Goal: Register for event/course

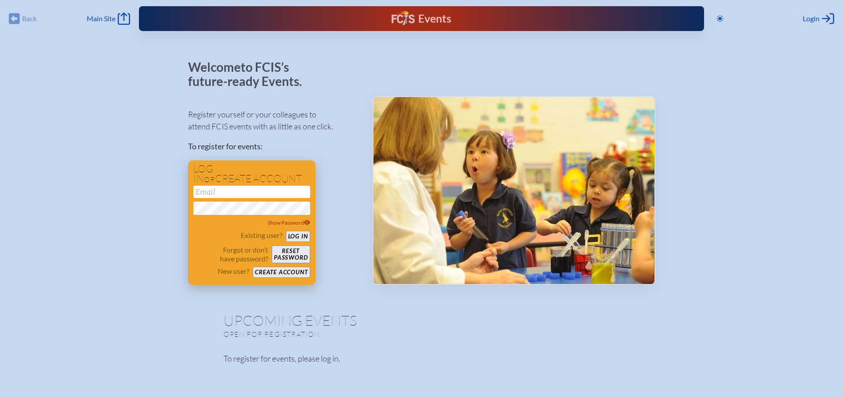
type input "[EMAIL_ADDRESS][DOMAIN_NAME]"
click at [302, 234] on button "Log in" at bounding box center [298, 236] width 24 height 11
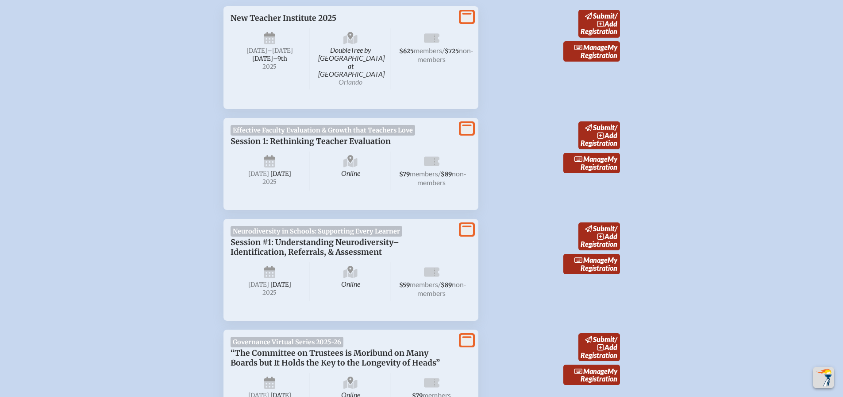
scroll to position [354, 0]
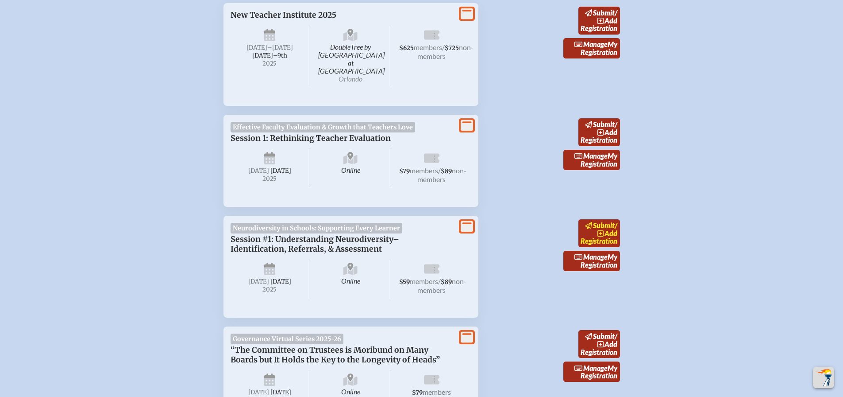
click at [617, 231] on span "add" at bounding box center [611, 233] width 13 height 8
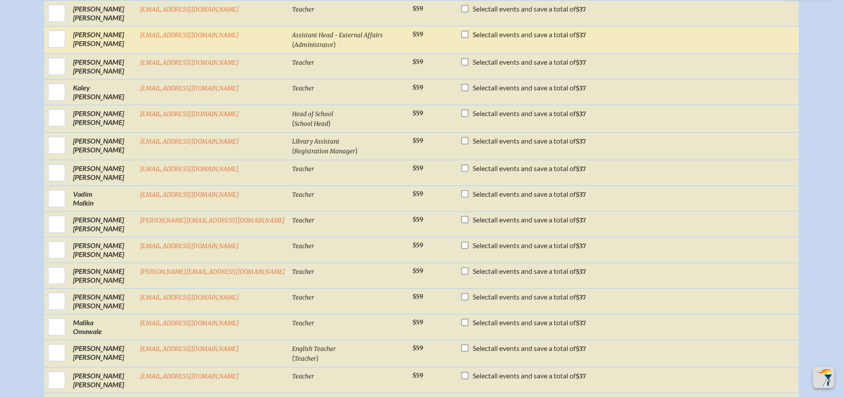
scroll to position [664, 0]
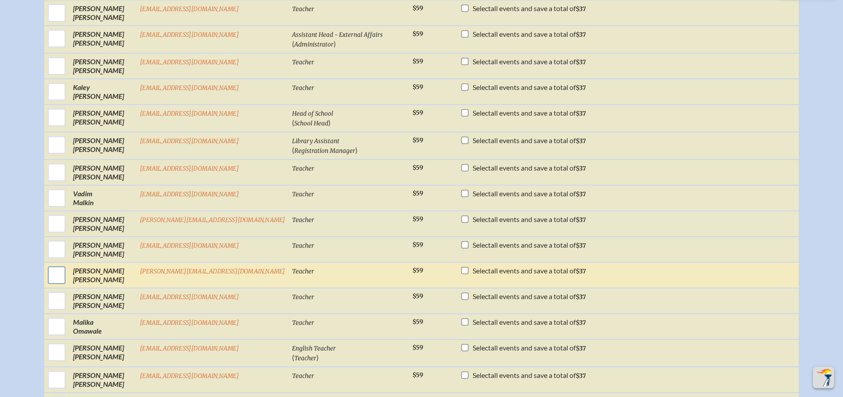
click at [68, 281] on input "checkbox" at bounding box center [57, 275] width 22 height 22
checkbox input "true"
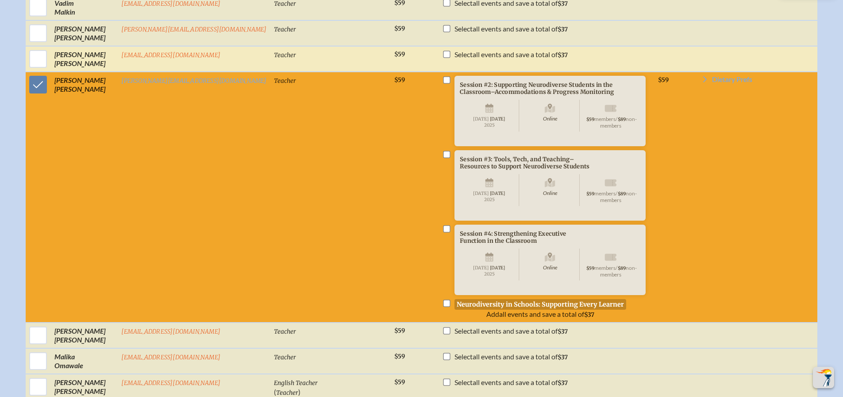
scroll to position [885, 0]
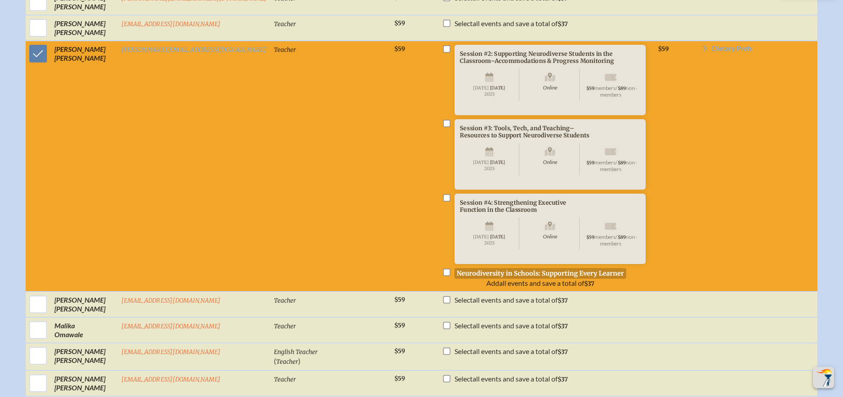
click at [443, 275] on input "checkbox" at bounding box center [446, 271] width 7 height 7
checkbox input "true"
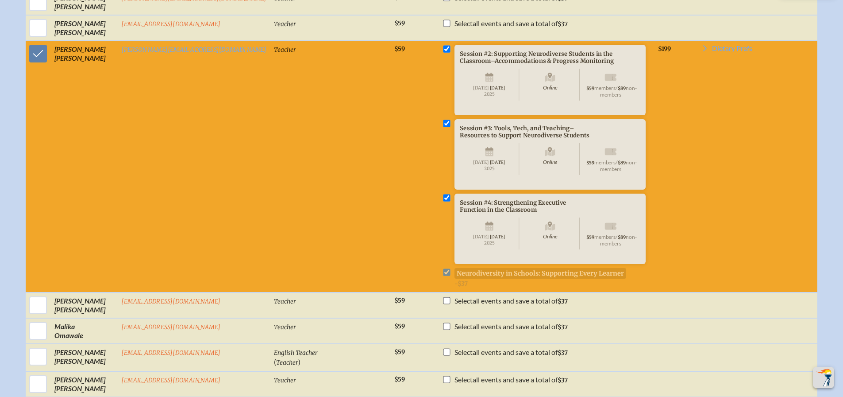
click at [442, 288] on li "Session #4: Strengthening Executive Function in the Classroom Online Wednesday …" at bounding box center [546, 278] width 209 height 20
click at [443, 201] on input "checkbox" at bounding box center [446, 197] width 7 height 7
checkbox input "false"
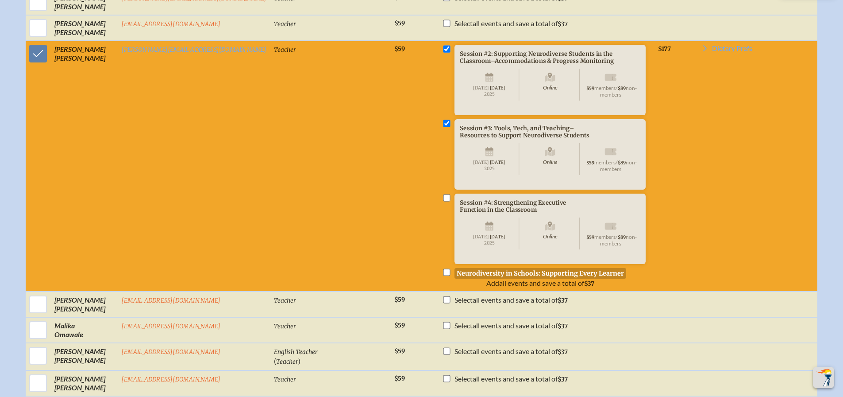
click at [443, 127] on input "checkbox" at bounding box center [446, 123] width 7 height 7
checkbox input "false"
click at [443, 52] on input "checkbox" at bounding box center [446, 48] width 7 height 7
checkbox input "false"
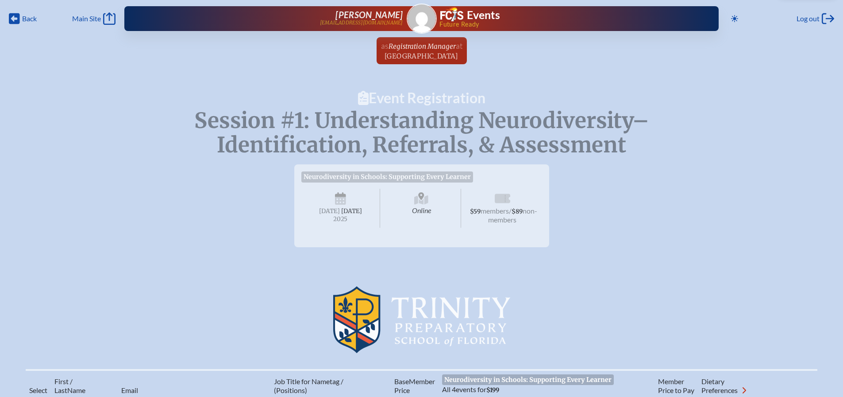
scroll to position [44, 0]
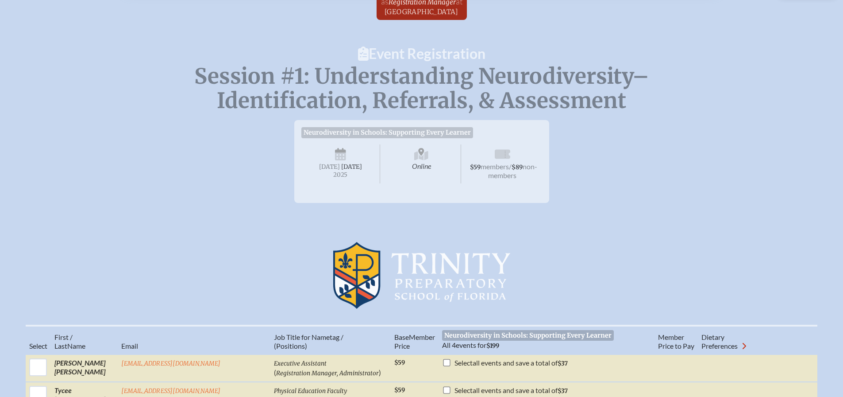
click at [402, 134] on span "Neurodiversity in Schools: Supporting Every Learner" at bounding box center [387, 132] width 172 height 11
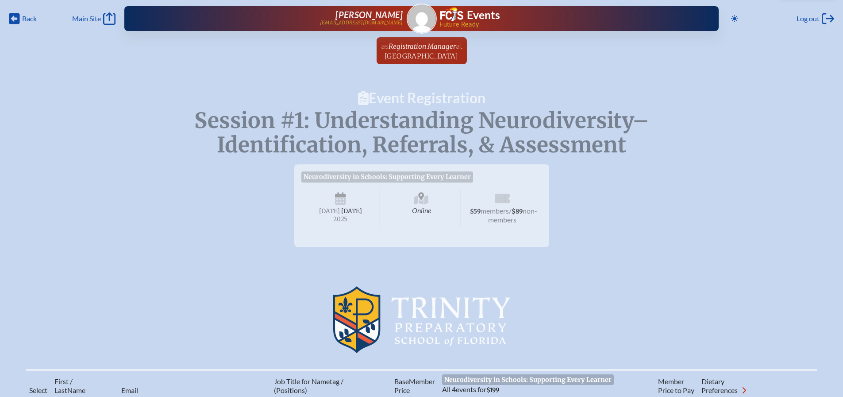
click at [494, 291] on h2 "[GEOGRAPHIC_DATA]" at bounding box center [421, 317] width 283 height 70
click at [502, 217] on span "non-members" at bounding box center [512, 214] width 49 height 17
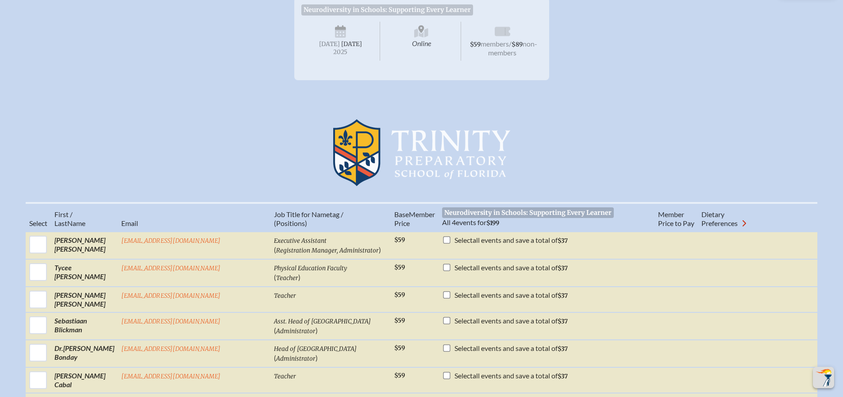
scroll to position [89, 0]
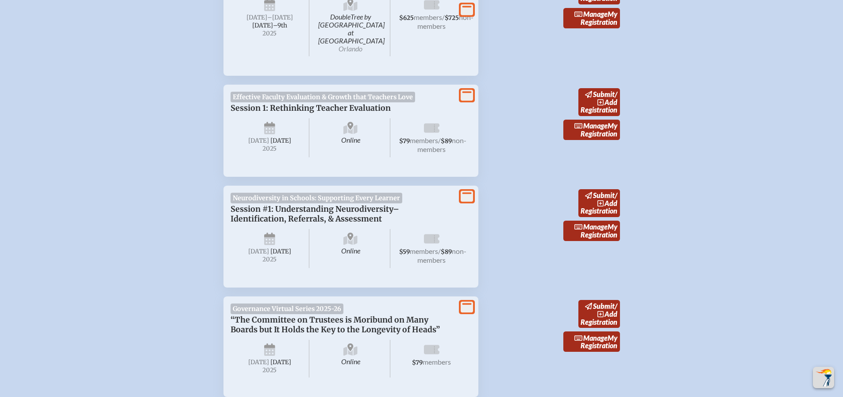
scroll to position [398, 0]
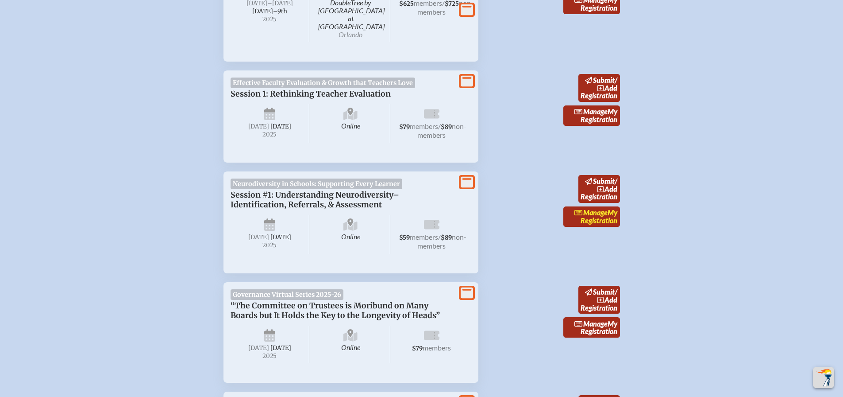
click at [595, 220] on link "Manage My Registration" at bounding box center [591, 216] width 57 height 20
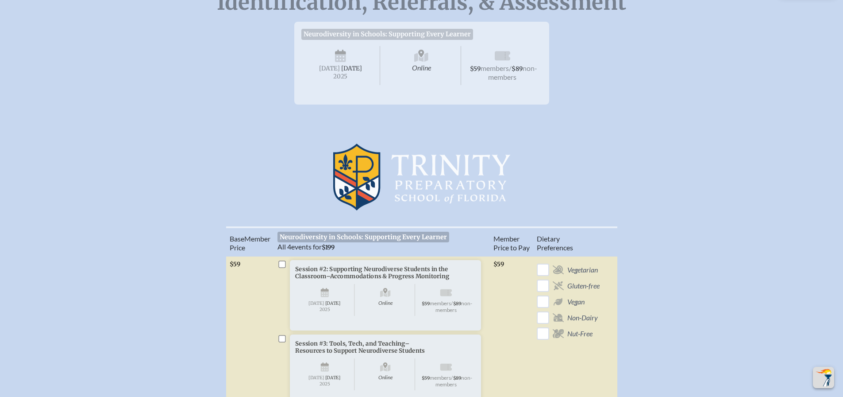
scroll to position [133, 0]
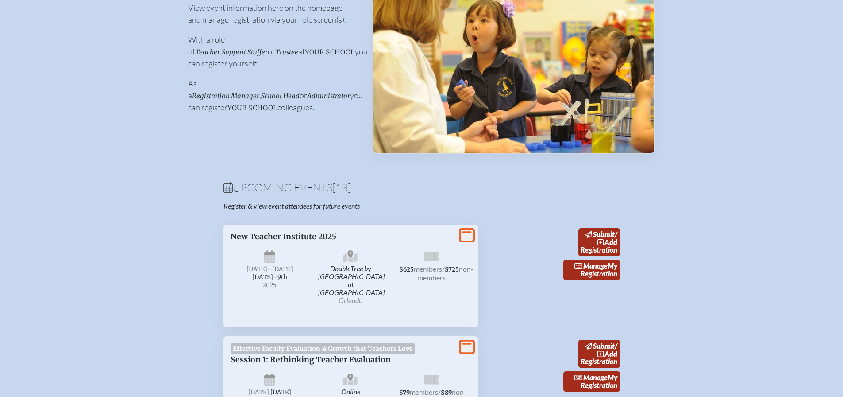
scroll to position [398, 0]
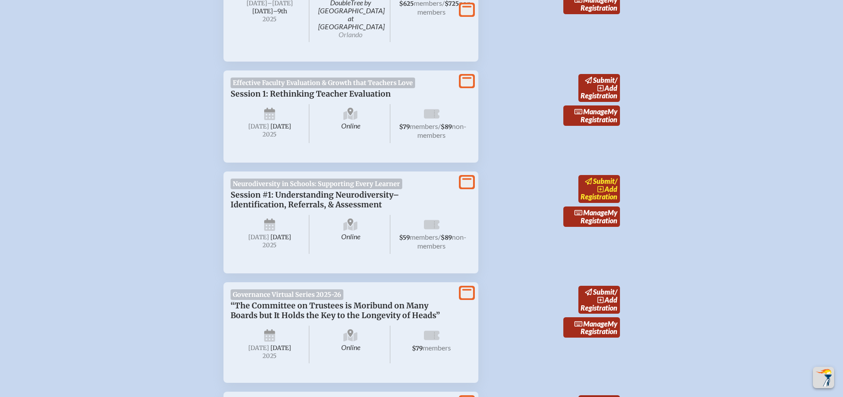
click at [617, 181] on span "/" at bounding box center [616, 181] width 3 height 8
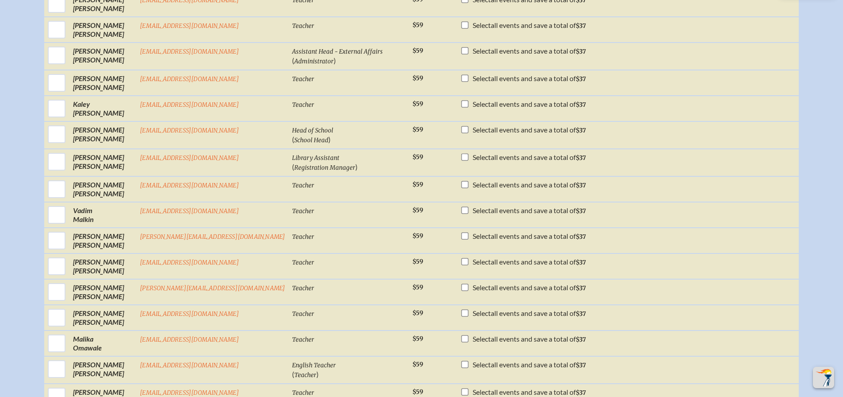
scroll to position [752, 0]
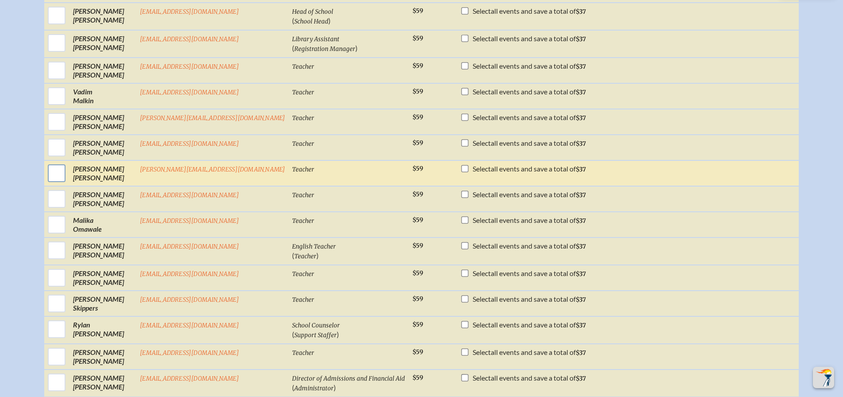
click at [68, 182] on input "checkbox" at bounding box center [57, 173] width 22 height 22
checkbox input "true"
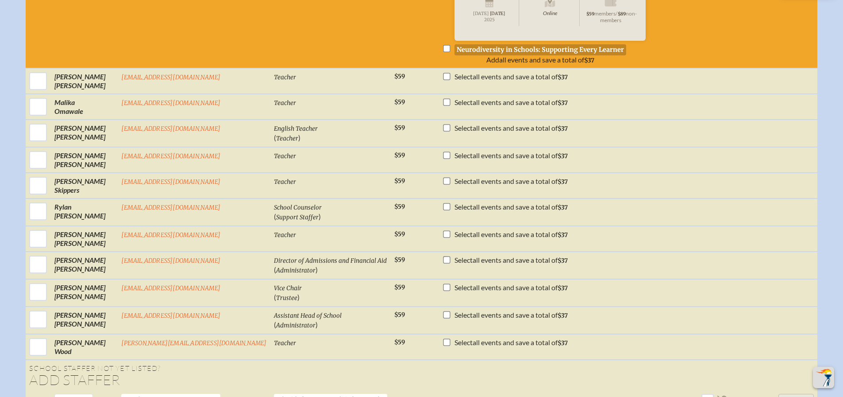
scroll to position [1107, 0]
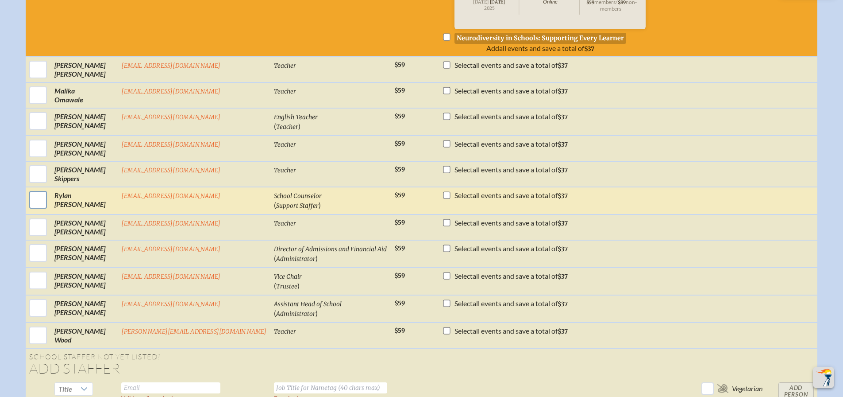
click at [49, 211] on input "checkbox" at bounding box center [38, 200] width 22 height 22
checkbox input "true"
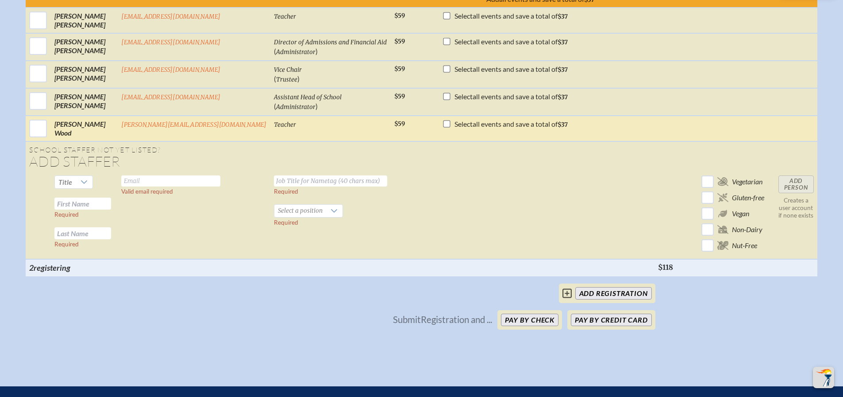
scroll to position [1549, 0]
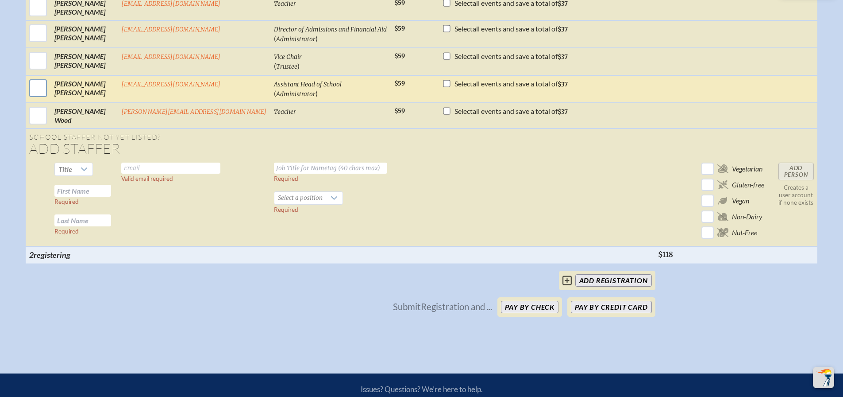
click at [49, 99] on input "checkbox" at bounding box center [38, 88] width 22 height 22
checkbox input "true"
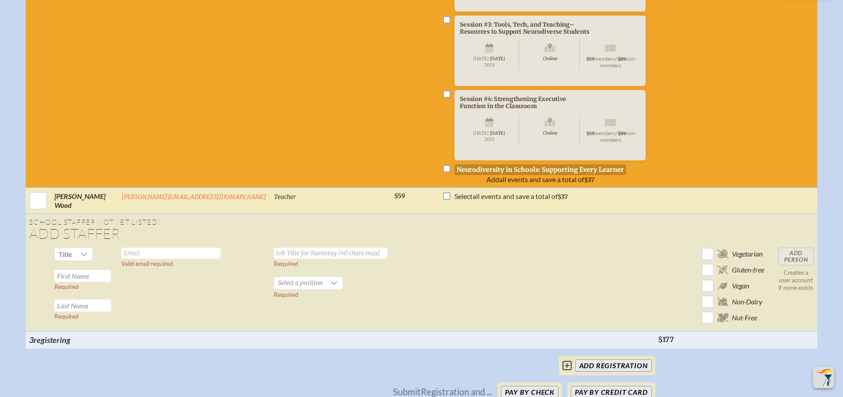
scroll to position [1859, 0]
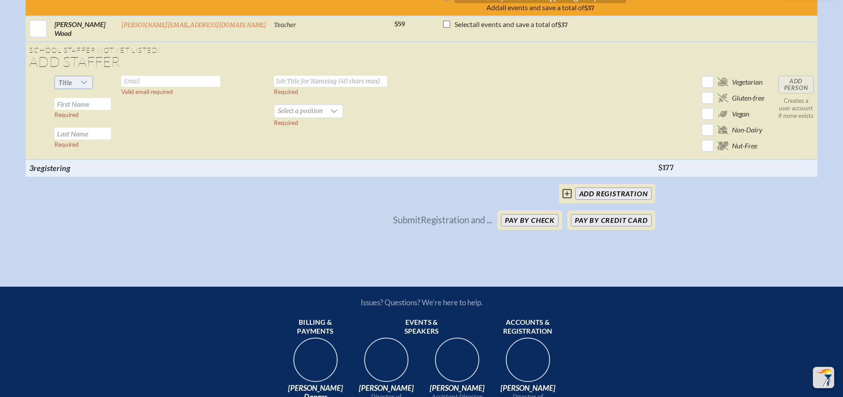
click at [87, 84] on icon at bounding box center [84, 83] width 6 height 4
click at [88, 195] on li "Ms." at bounding box center [96, 200] width 38 height 12
click at [111, 110] on input "text" at bounding box center [82, 104] width 57 height 12
type input "[PERSON_NAME]"
type input "Hill"
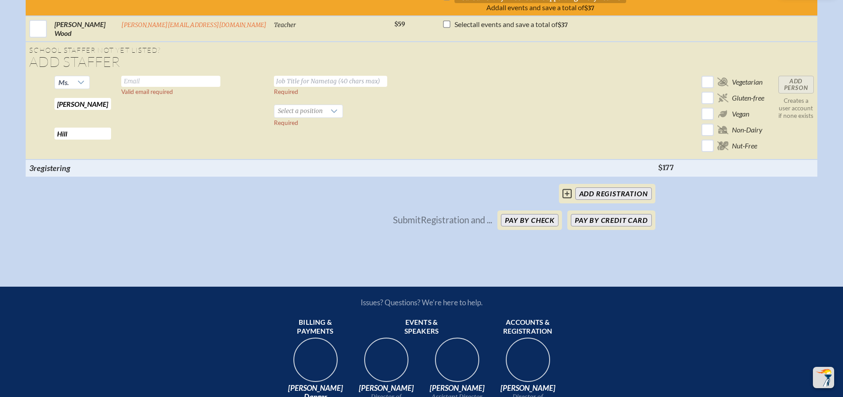
click at [182, 87] on input "text" at bounding box center [170, 81] width 99 height 11
type input "[EMAIL_ADDRESS][DOMAIN_NAME]"
click at [290, 87] on input "text" at bounding box center [330, 81] width 113 height 11
click at [331, 115] on icon at bounding box center [334, 111] width 7 height 7
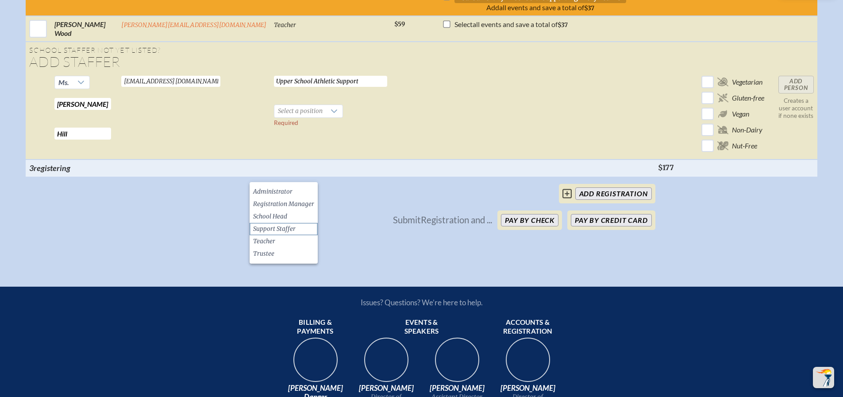
click at [305, 229] on li "Support Staffer" at bounding box center [284, 229] width 68 height 12
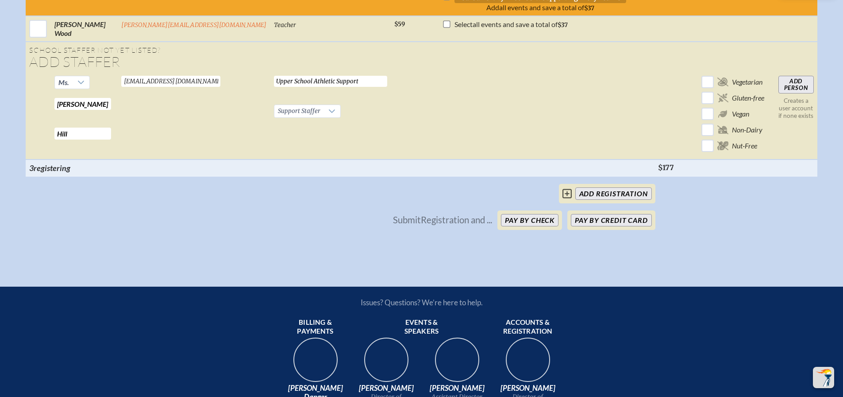
drag, startPoint x: 289, startPoint y: 144, endPoint x: 251, endPoint y: 143, distance: 38.5
click at [274, 87] on input "Upper School Athletic Support" at bounding box center [330, 81] width 113 height 11
type input "Athletic Support"
click at [779, 93] on input "Add Person" at bounding box center [796, 85] width 35 height 18
checkbox input "false"
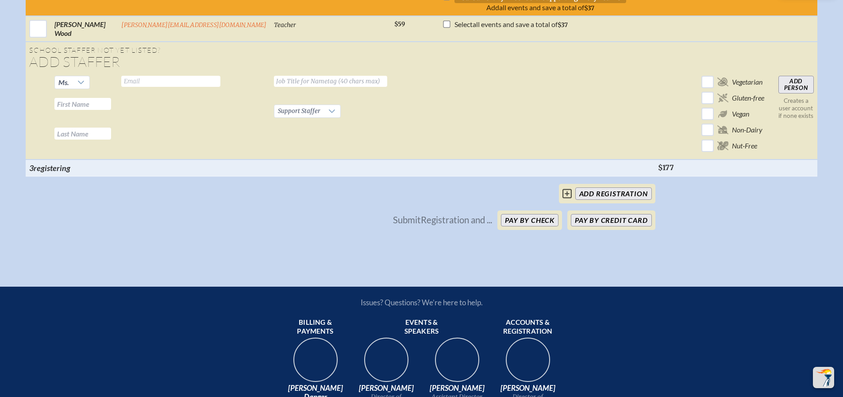
checkbox input "false"
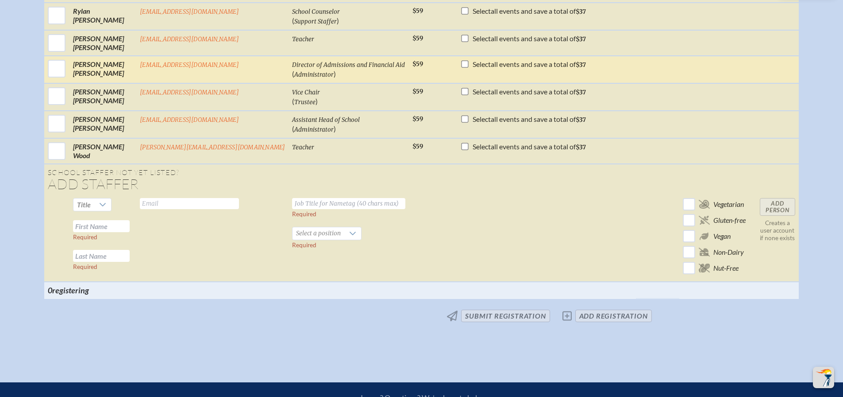
scroll to position [1107, 0]
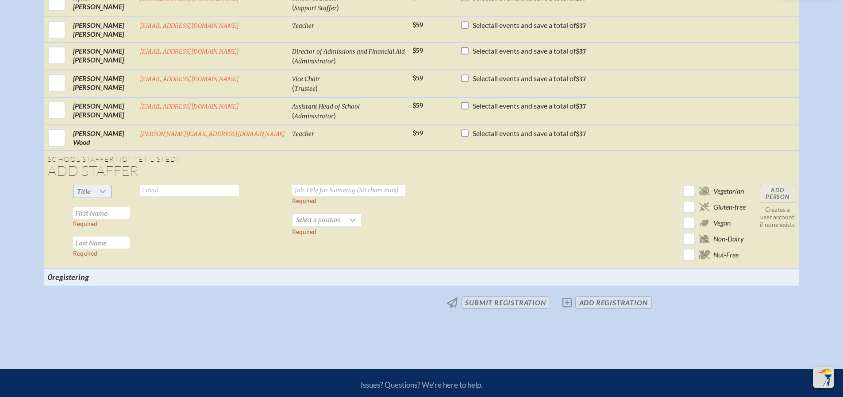
click at [106, 195] on icon at bounding box center [102, 191] width 7 height 7
click at [119, 217] on li "Mr" at bounding box center [115, 214] width 38 height 12
click at [129, 219] on input "text" at bounding box center [101, 213] width 57 height 12
type input "[PERSON_NAME]"
type input "Grande"
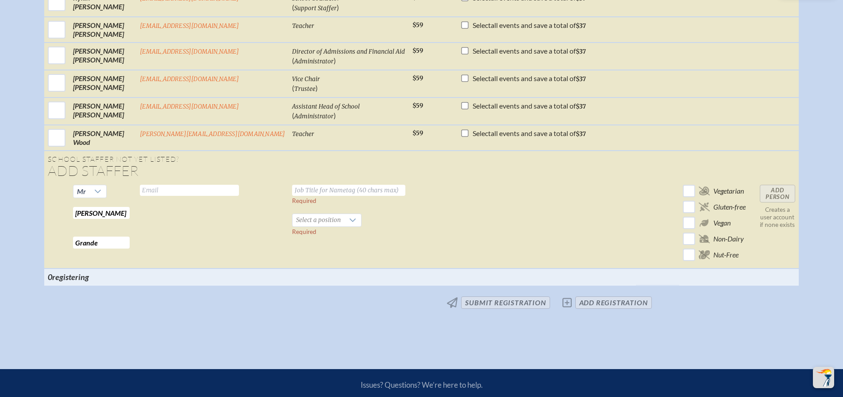
click at [172, 196] on input "text" at bounding box center [189, 190] width 99 height 11
type input "[EMAIL_ADDRESS][DOMAIN_NAME]"
click at [292, 196] on input "text" at bounding box center [348, 190] width 113 height 11
type input "Mathematics Learning Specialist"
click at [292, 220] on div "Select a position" at bounding box center [326, 219] width 69 height 13
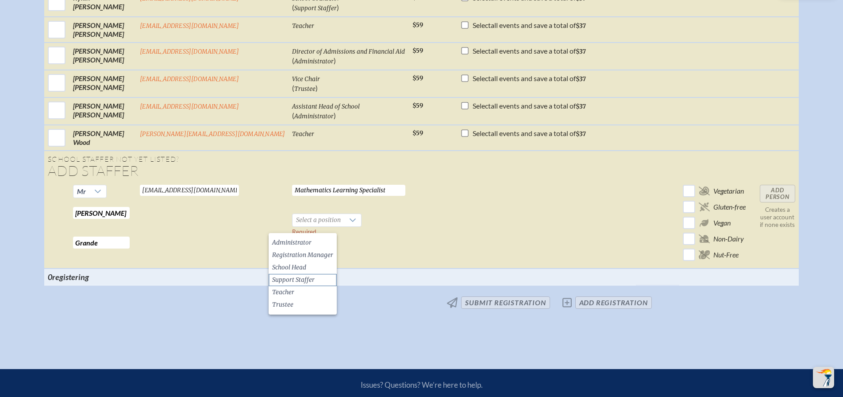
click at [300, 278] on span "Support Staffer" at bounding box center [293, 279] width 42 height 9
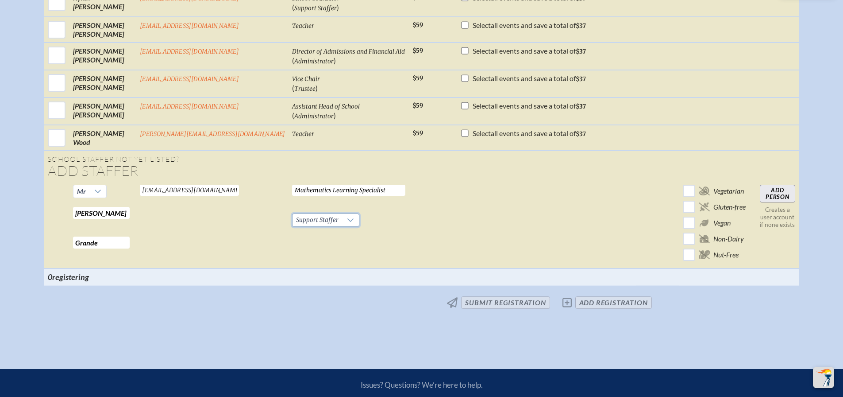
click at [760, 200] on input "Add Person" at bounding box center [777, 194] width 35 height 18
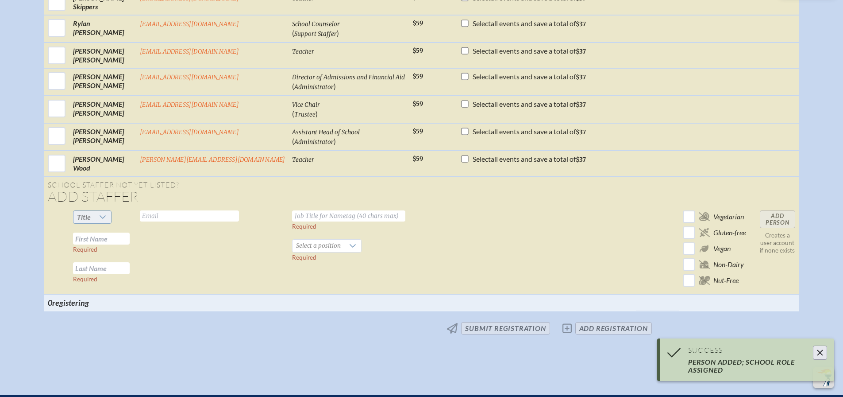
click at [91, 221] on span "Title" at bounding box center [84, 216] width 14 height 8
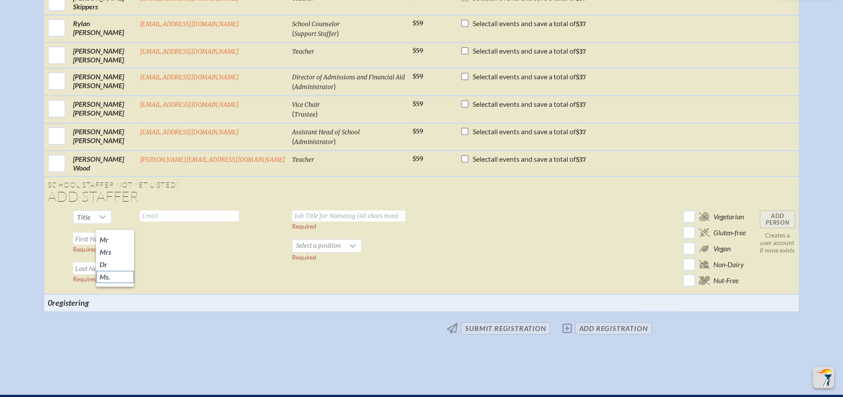
click at [108, 277] on span "Ms." at bounding box center [105, 276] width 11 height 9
click at [130, 242] on input "text" at bounding box center [101, 238] width 57 height 12
type input "[PERSON_NAME]"
type input "Hempsted"
click at [174, 221] on input "text" at bounding box center [189, 215] width 99 height 11
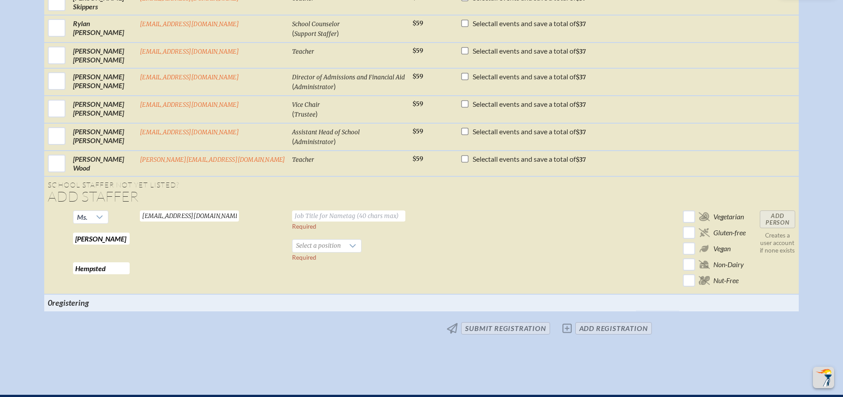
type input "[EMAIL_ADDRESS][DOMAIN_NAME]"
click at [303, 221] on input "text" at bounding box center [348, 215] width 113 height 11
type input "Guidance Counselor"
click at [344, 252] on div at bounding box center [352, 245] width 17 height 12
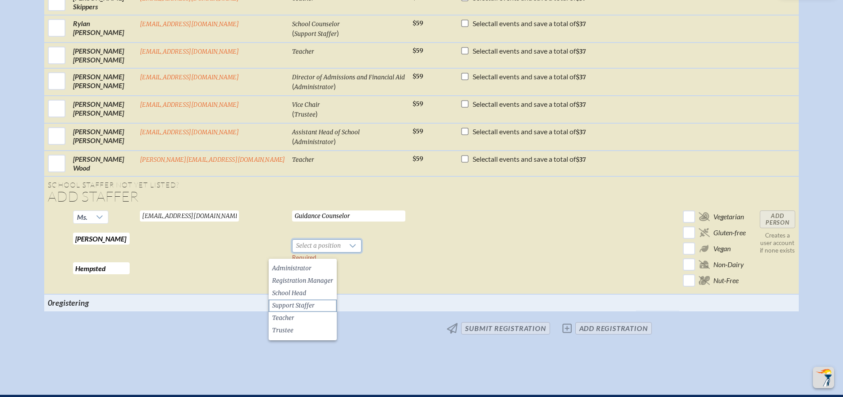
click at [309, 300] on li "Support Staffer" at bounding box center [303, 305] width 68 height 12
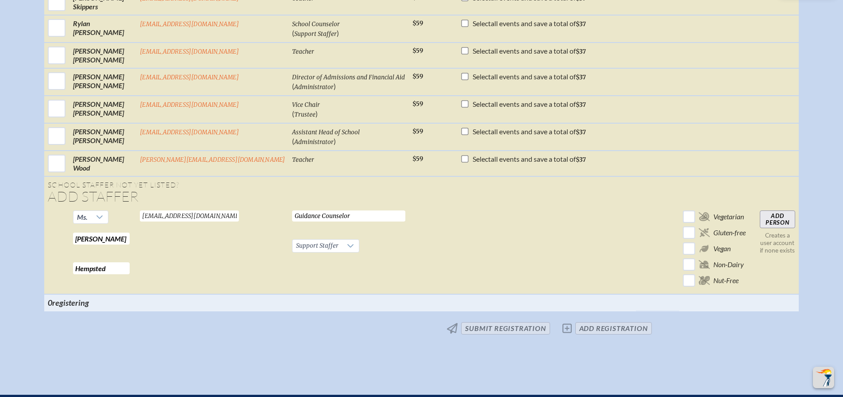
click at [760, 224] on input "Add Person" at bounding box center [777, 219] width 35 height 18
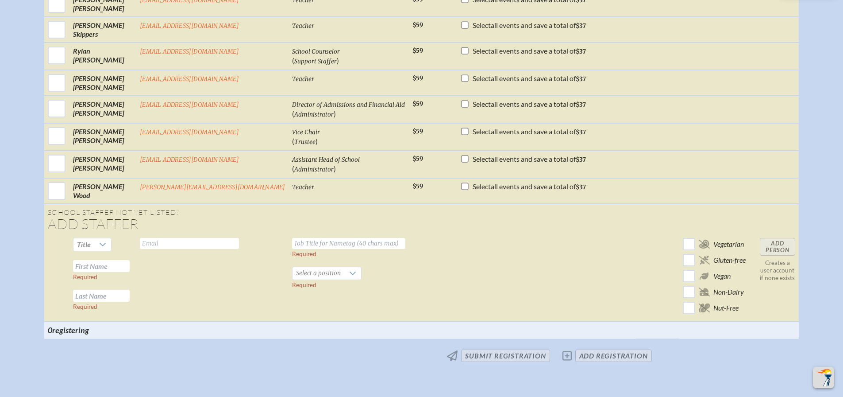
scroll to position [1110, 0]
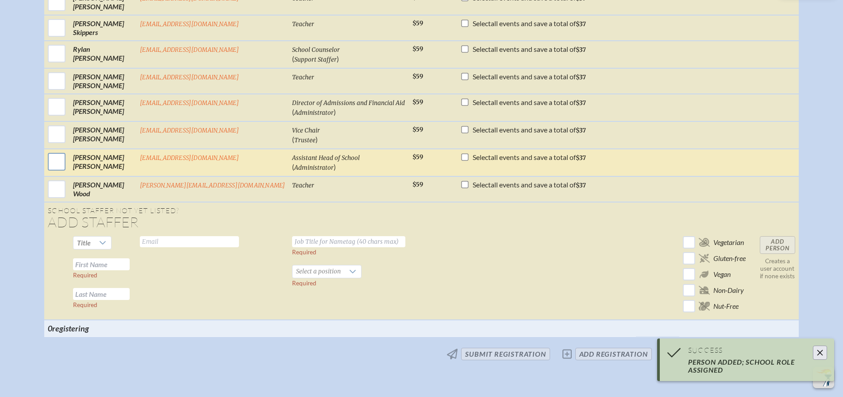
click at [68, 173] on input "checkbox" at bounding box center [57, 161] width 22 height 22
checkbox input "true"
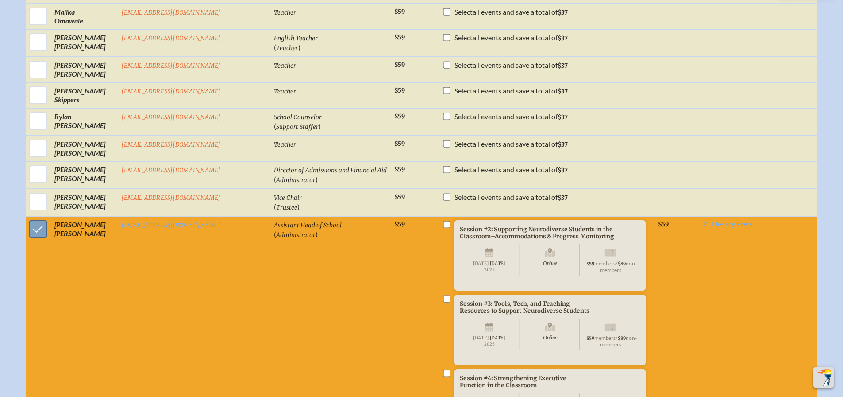
scroll to position [1022, 0]
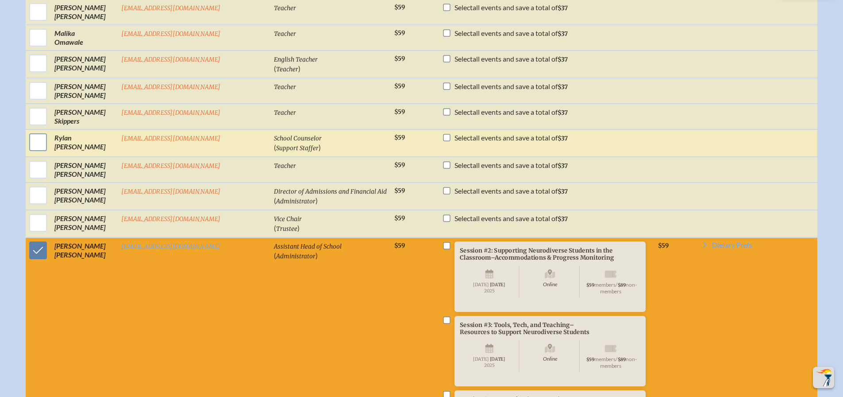
click at [49, 149] on input "checkbox" at bounding box center [38, 142] width 22 height 22
checkbox input "true"
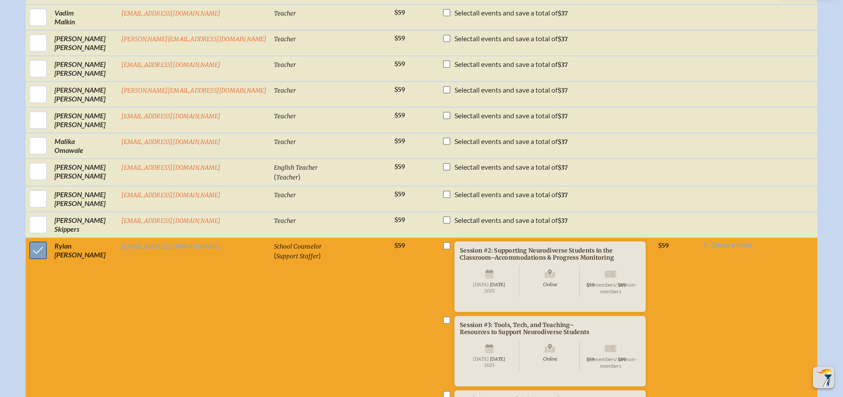
scroll to position [889, 0]
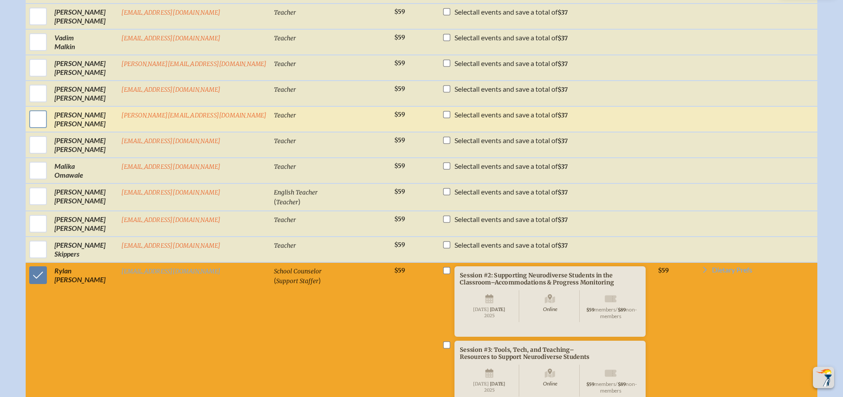
click at [49, 120] on input "checkbox" at bounding box center [38, 119] width 22 height 22
checkbox input "true"
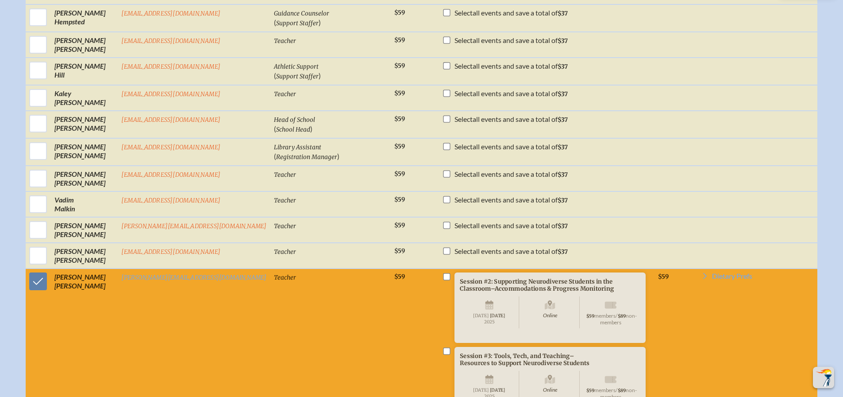
scroll to position [712, 0]
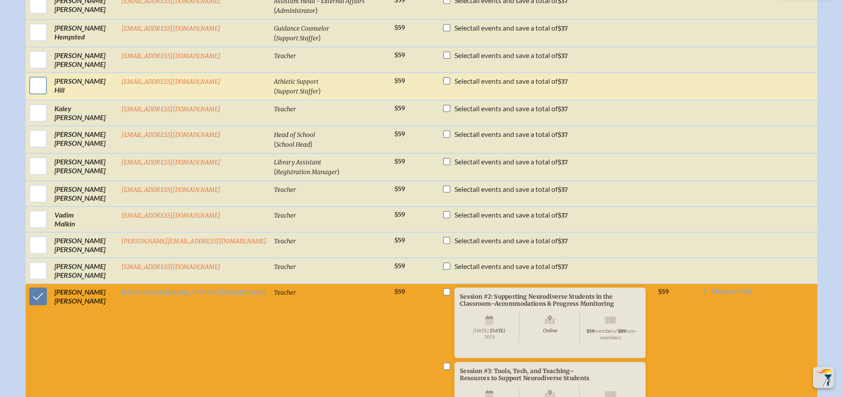
click at [49, 92] on input "checkbox" at bounding box center [38, 85] width 22 height 22
checkbox input "true"
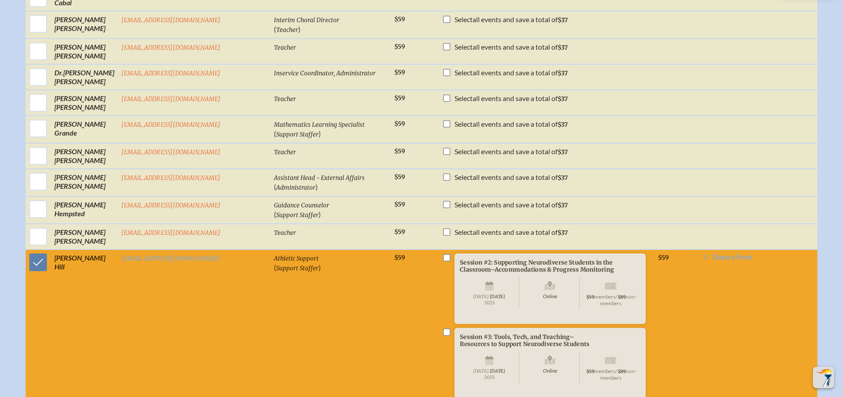
scroll to position [535, 0]
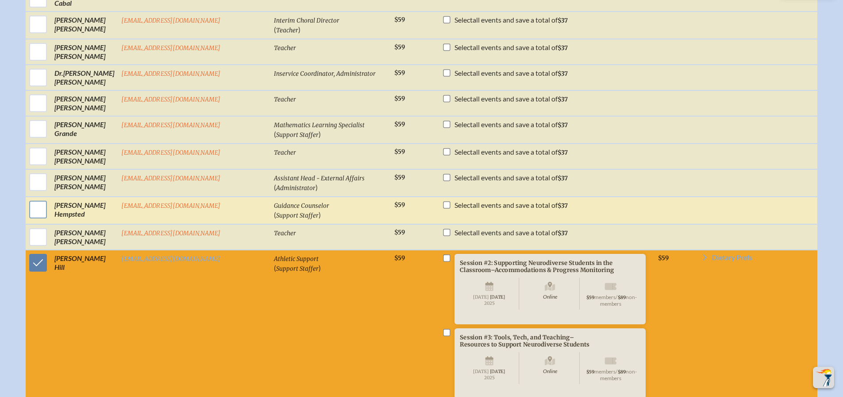
click at [49, 220] on input "checkbox" at bounding box center [38, 209] width 22 height 22
checkbox input "true"
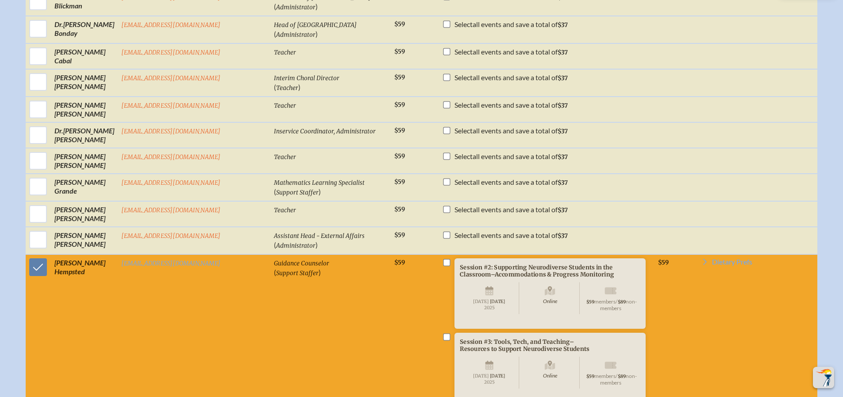
scroll to position [446, 0]
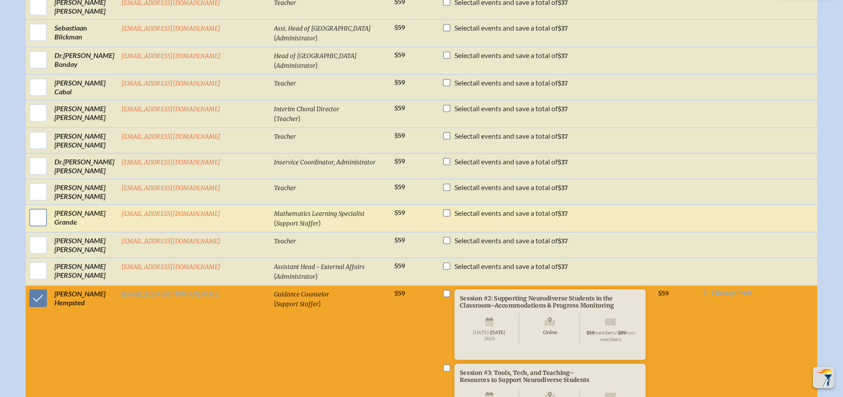
click at [49, 223] on input "checkbox" at bounding box center [38, 217] width 22 height 22
checkbox input "true"
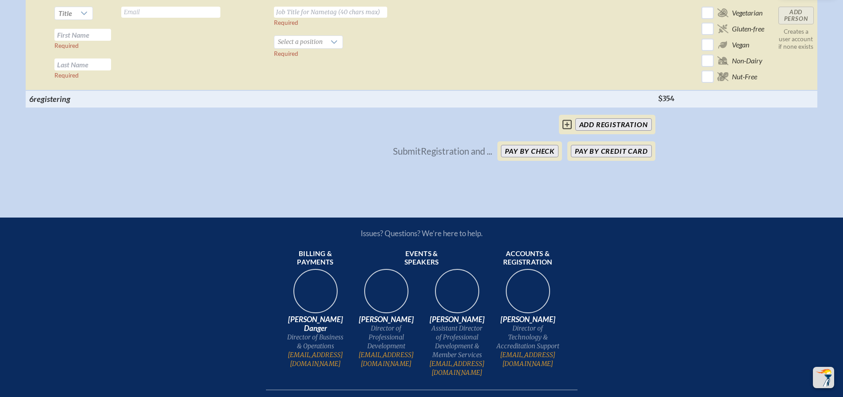
scroll to position [2659, 0]
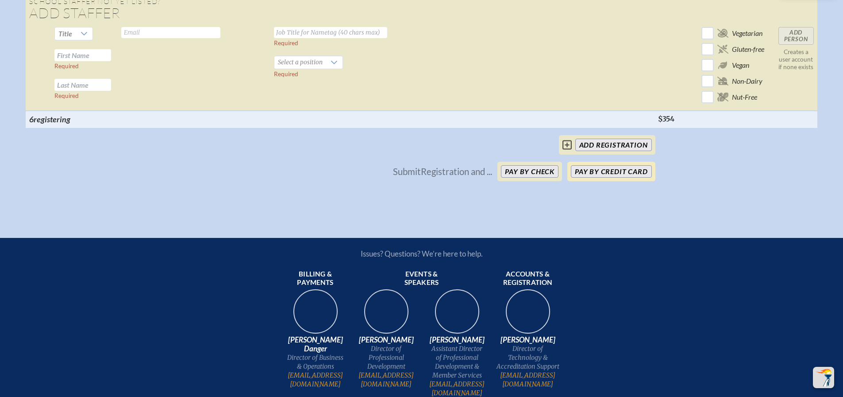
click at [640, 177] on button "Pay by Credit Card" at bounding box center [611, 171] width 81 height 12
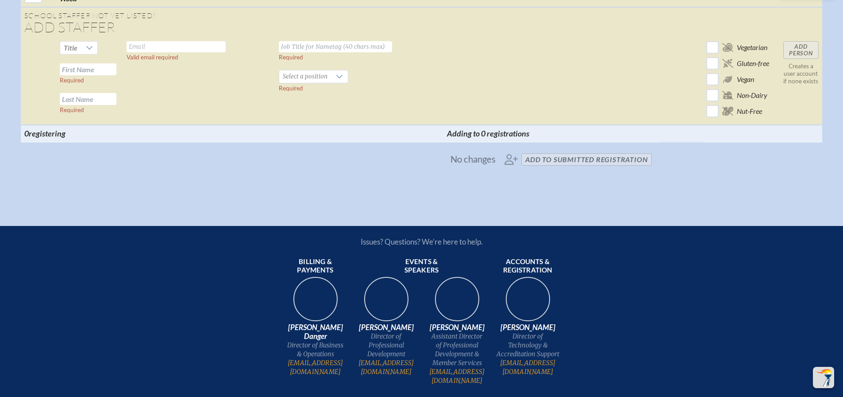
scroll to position [2700, 0]
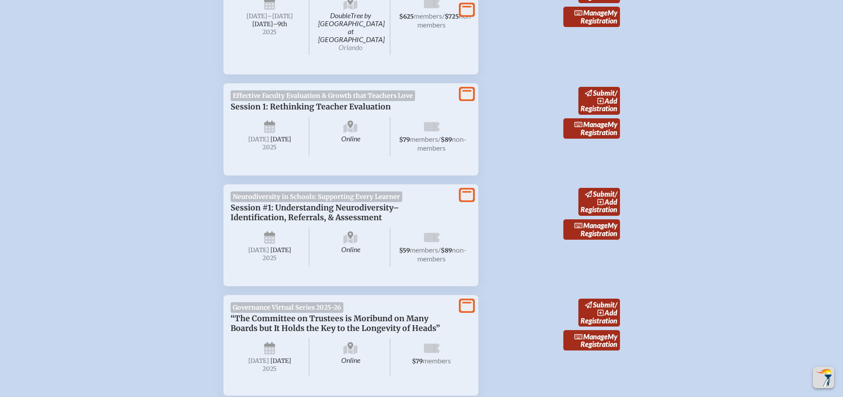
scroll to position [398, 0]
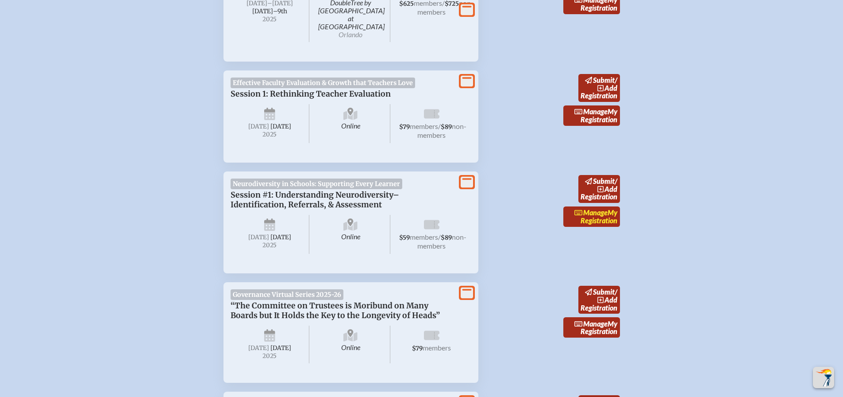
click at [609, 221] on link "Manage My Registration" at bounding box center [591, 216] width 57 height 20
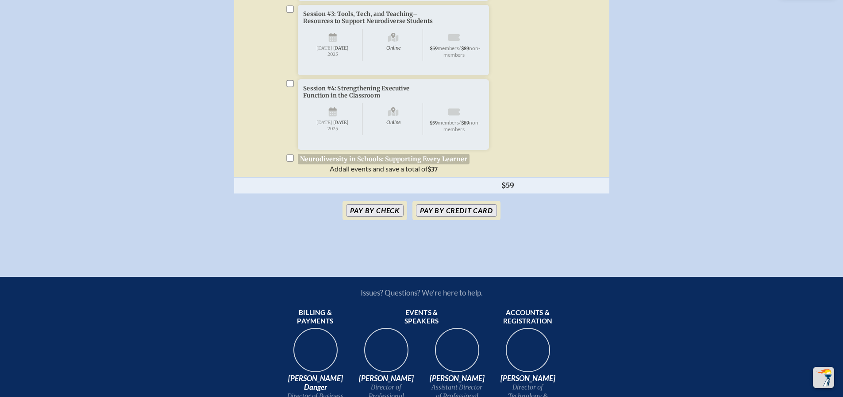
scroll to position [531, 0]
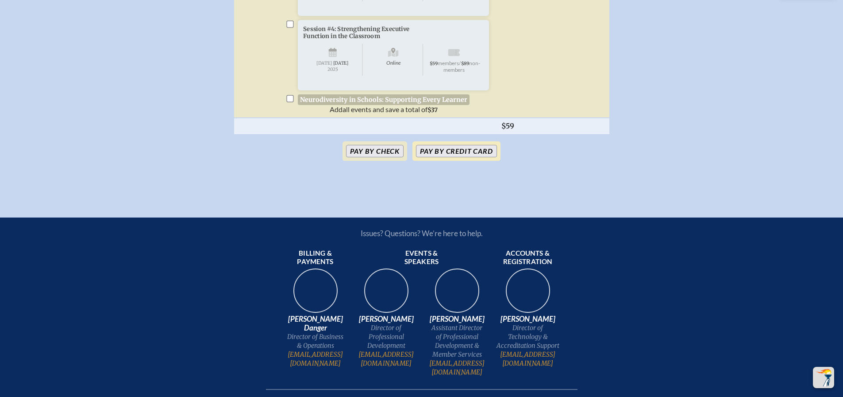
click at [466, 157] on button "Pay by Credit Card" at bounding box center [456, 151] width 81 height 12
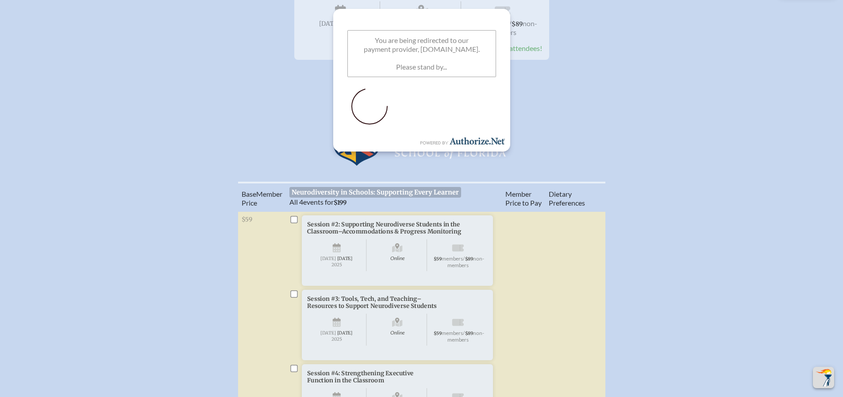
scroll to position [221, 0]
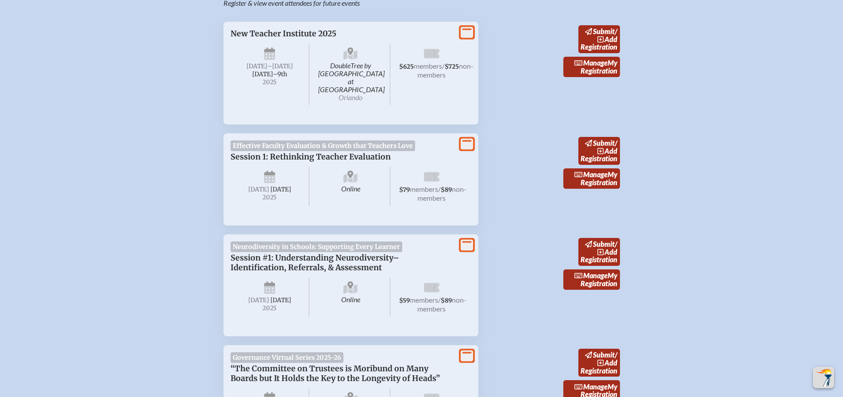
scroll to position [354, 0]
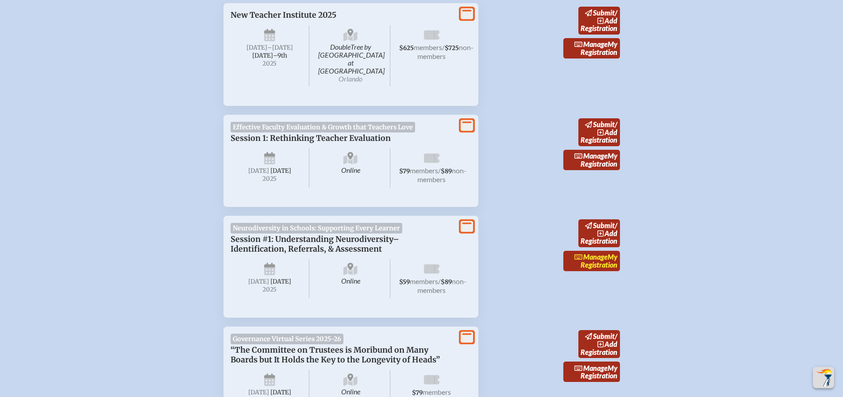
click at [598, 255] on span "Manage" at bounding box center [590, 256] width 33 height 8
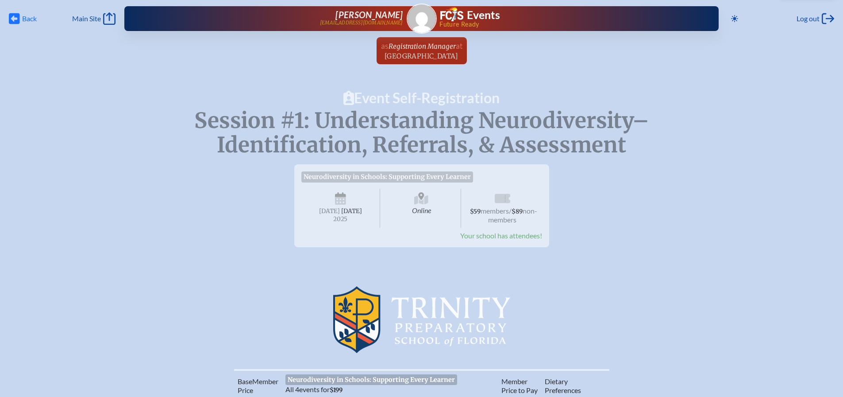
click at [33, 20] on span "Back" at bounding box center [29, 18] width 15 height 9
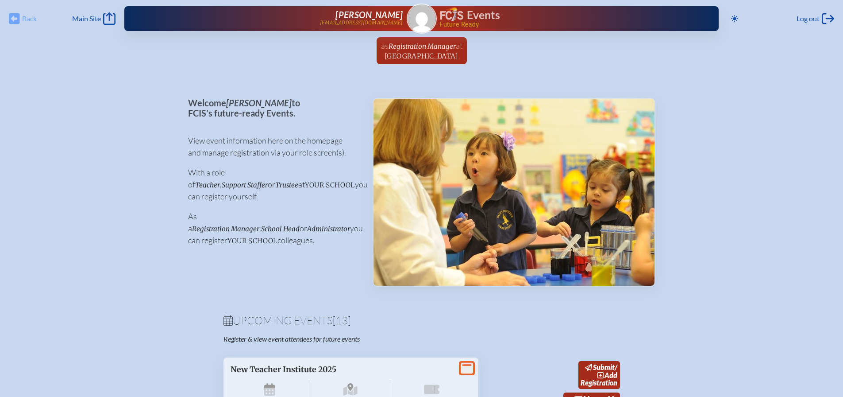
scroll to position [354, 0]
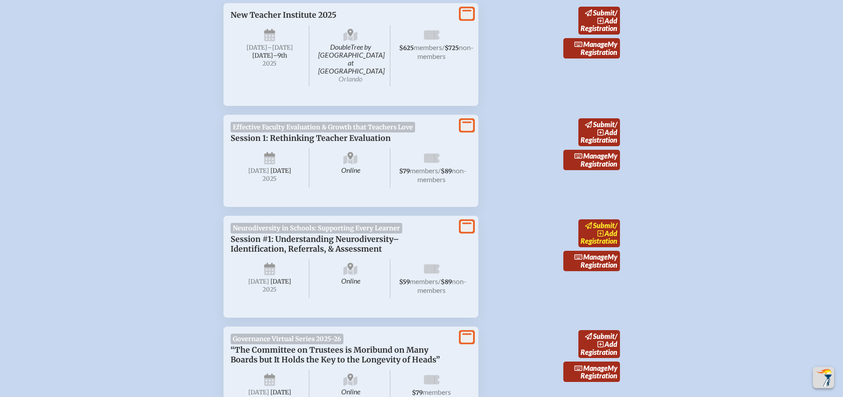
click at [604, 224] on span "submit" at bounding box center [604, 225] width 22 height 8
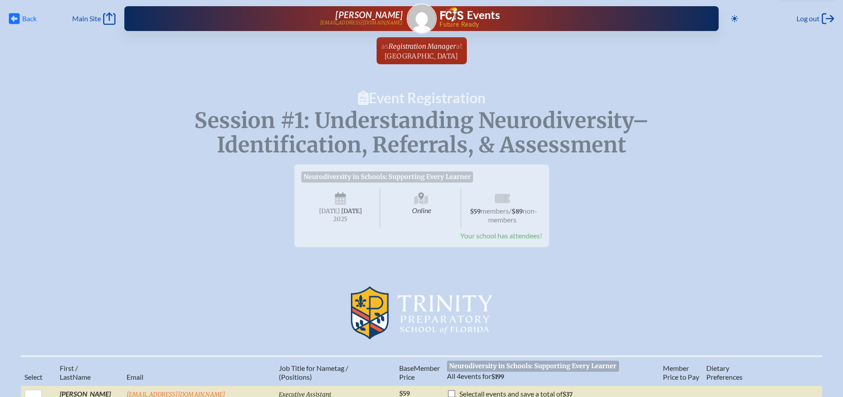
click at [21, 20] on span "Back Back" at bounding box center [23, 18] width 28 height 12
